Goal: Navigation & Orientation: Go to known website

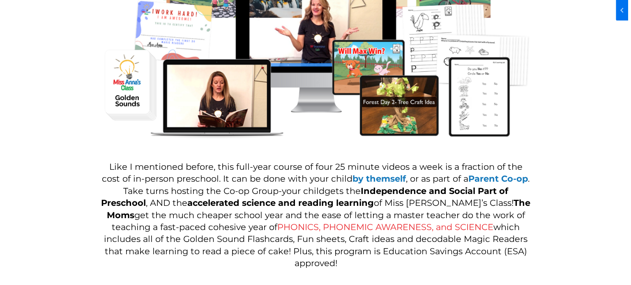
scroll to position [1027, 0]
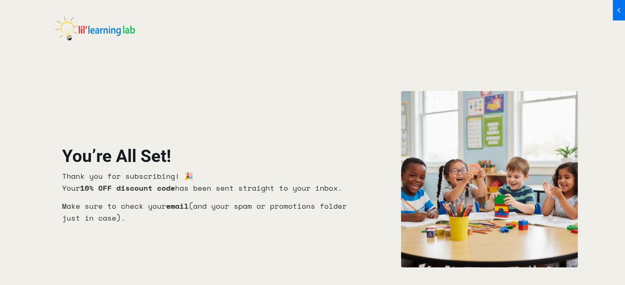
click at [103, 34] on img at bounding box center [95, 30] width 82 height 45
